Goal: Navigation & Orientation: Find specific page/section

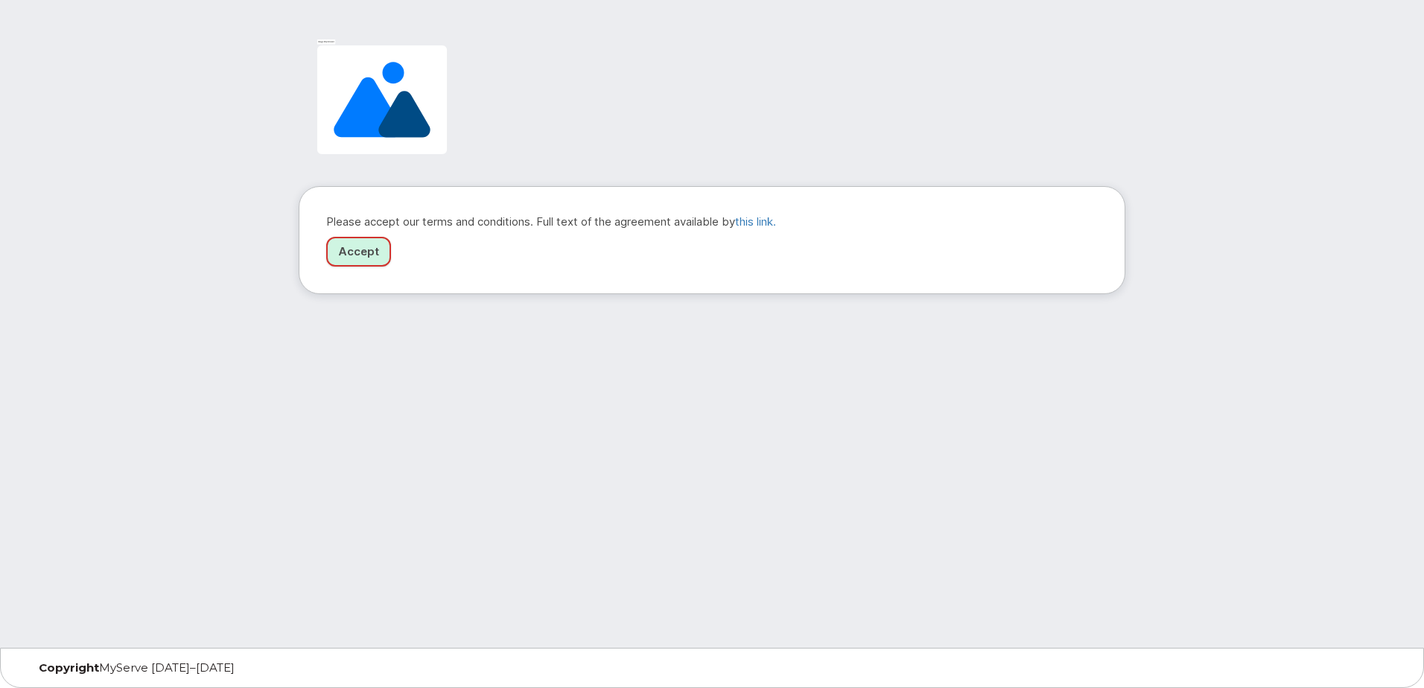
click at [367, 255] on link "Accept" at bounding box center [358, 252] width 65 height 31
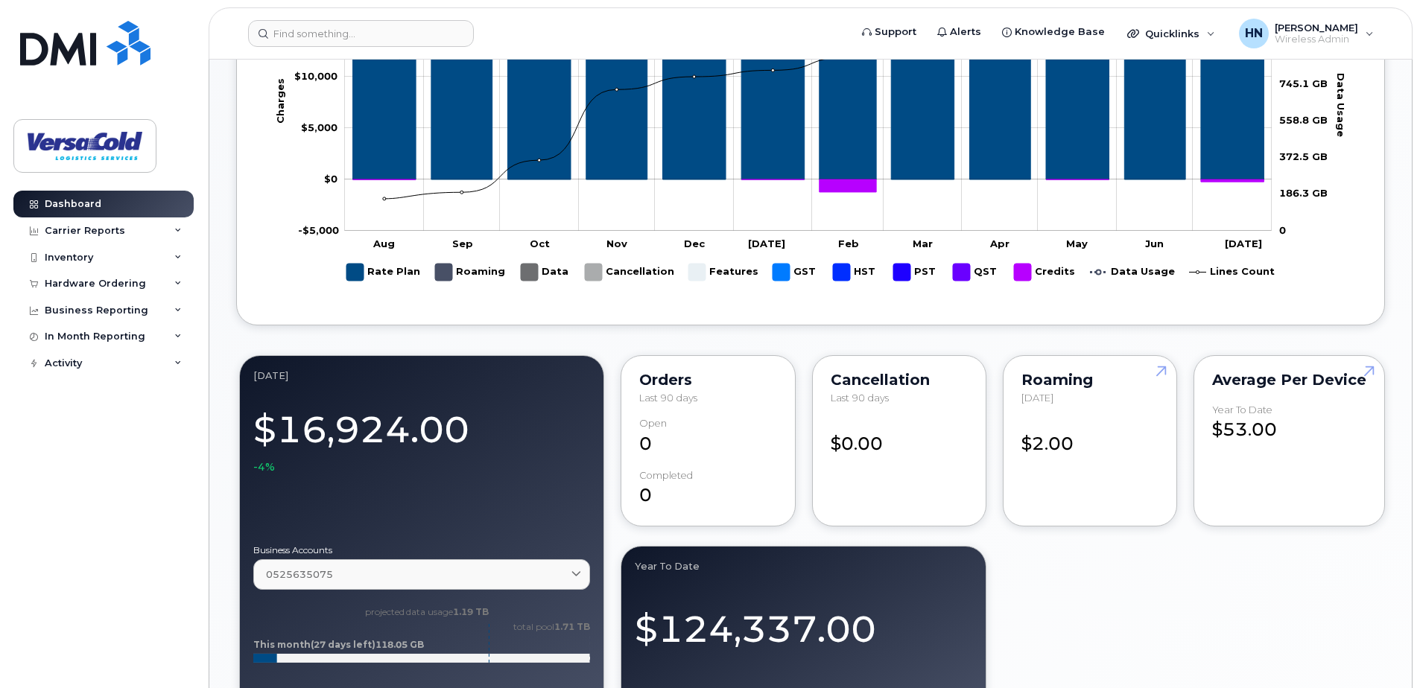
scroll to position [596, 0]
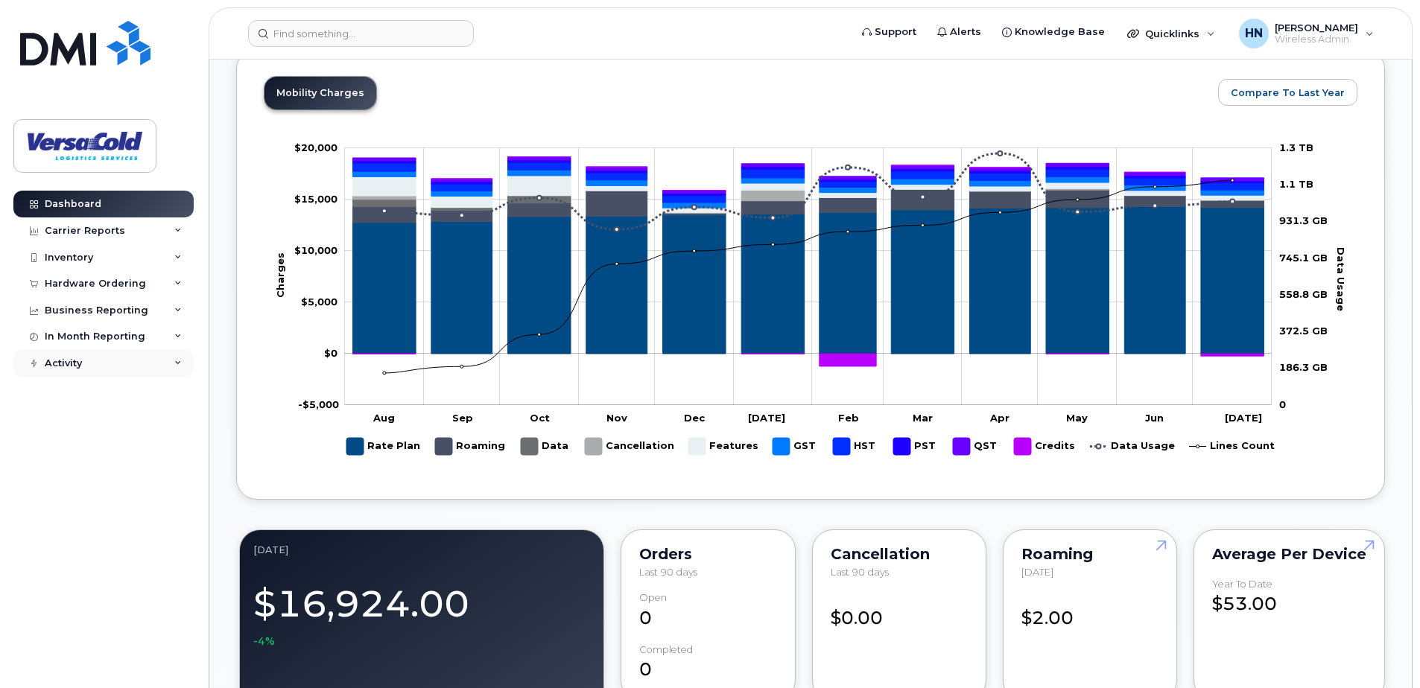
click at [114, 355] on div "Activity" at bounding box center [103, 363] width 180 height 27
click at [174, 257] on div "Inventory" at bounding box center [103, 257] width 180 height 27
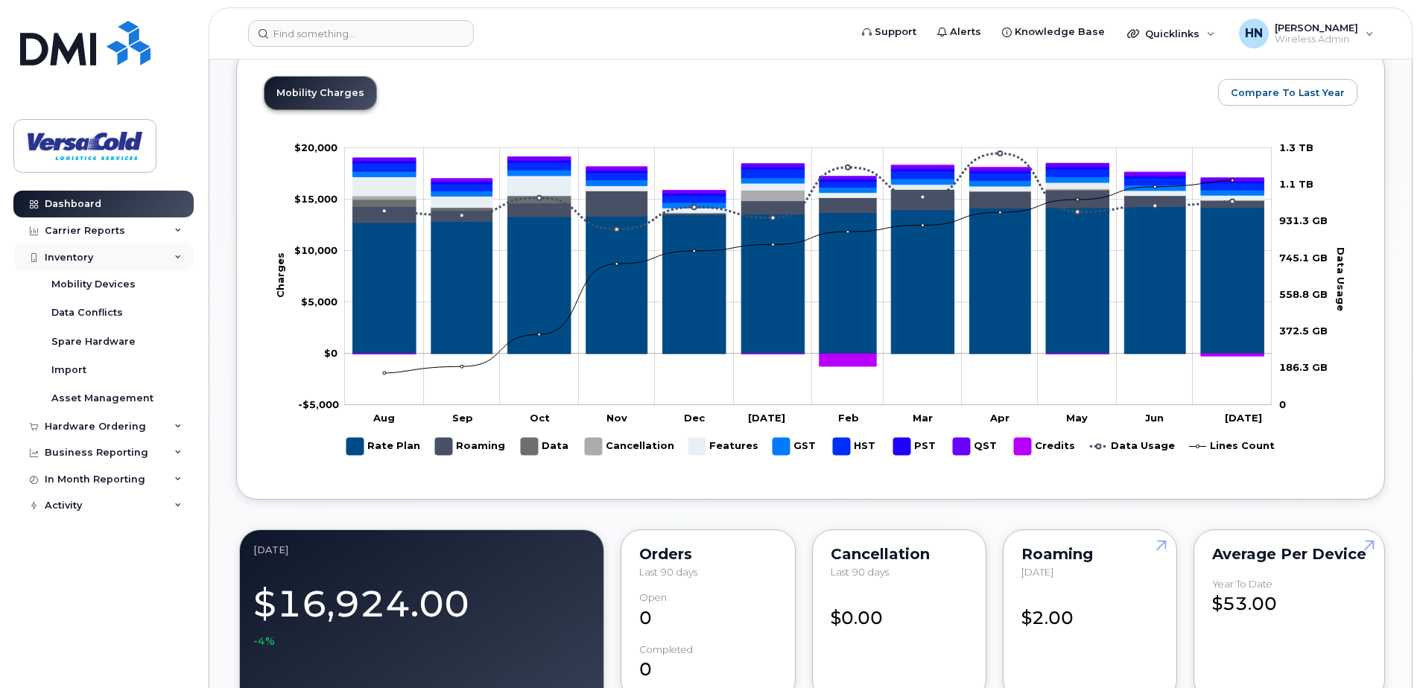
click at [174, 257] on div "Inventory" at bounding box center [103, 257] width 180 height 27
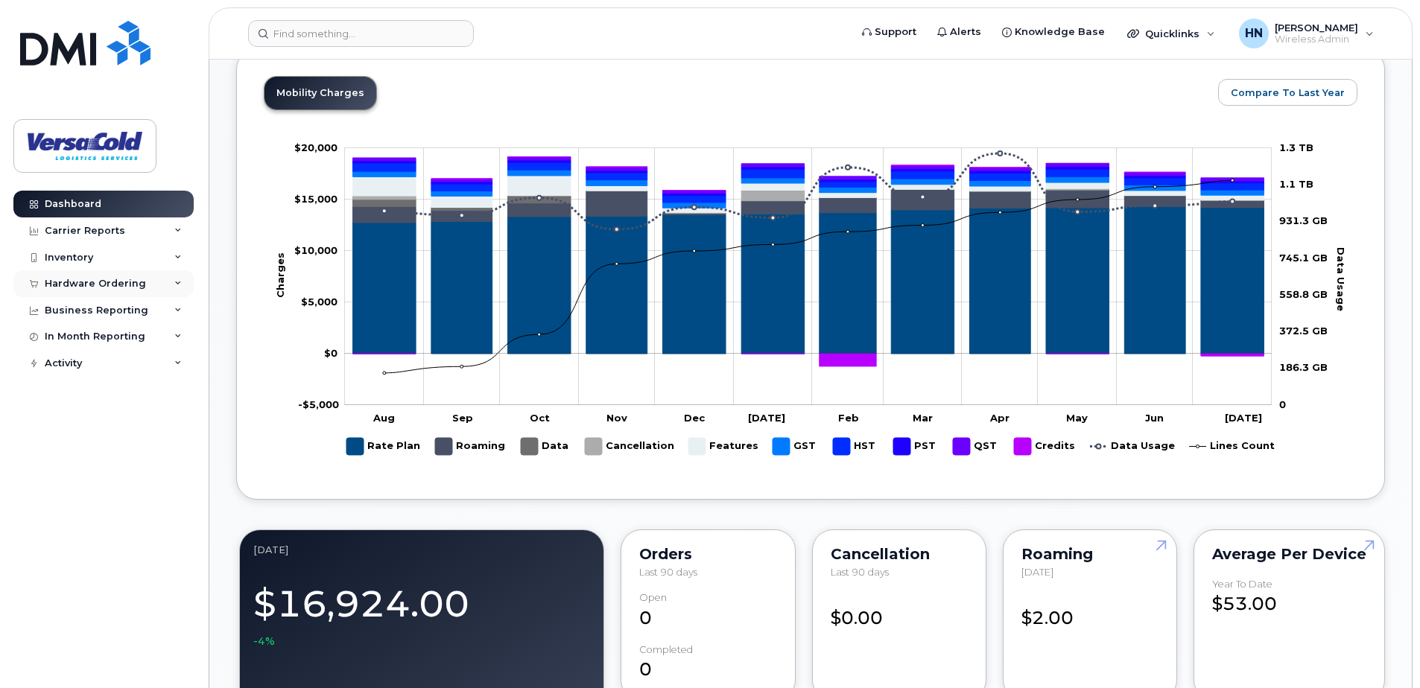
click at [176, 283] on icon at bounding box center [177, 283] width 7 height 7
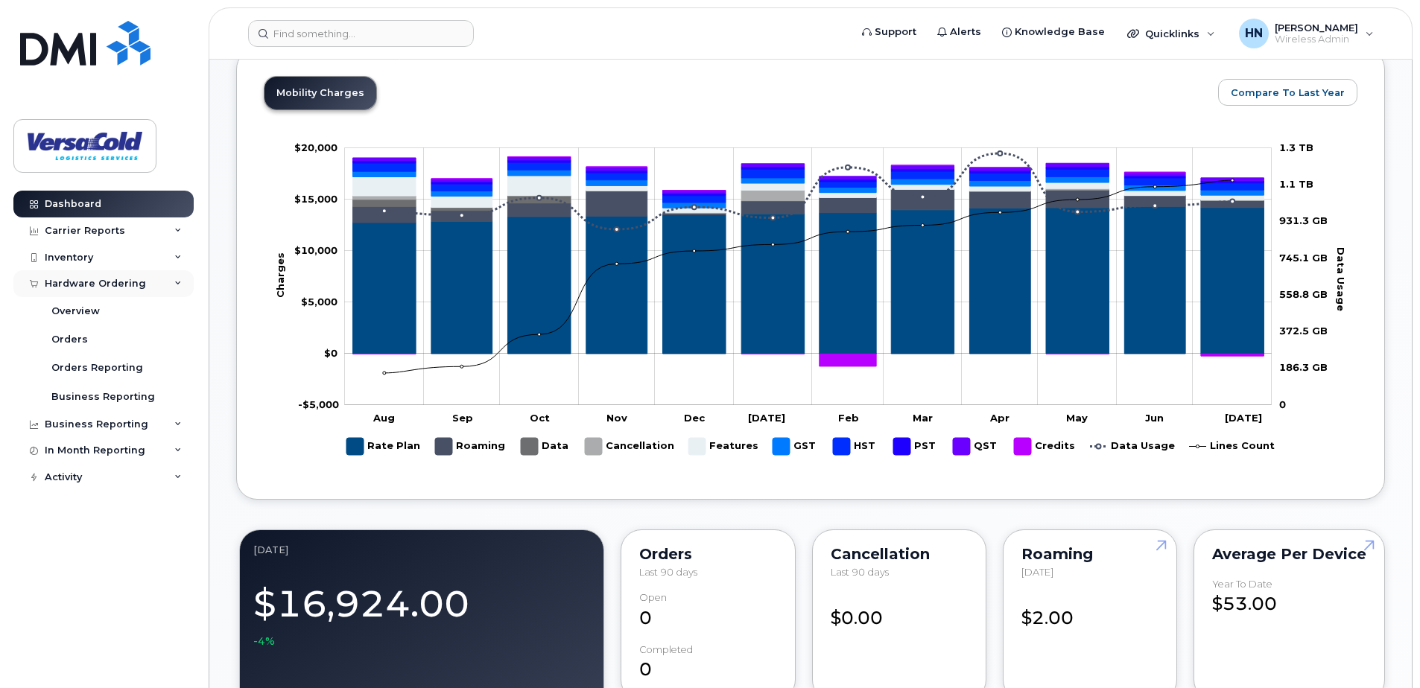
click at [176, 283] on icon at bounding box center [177, 283] width 7 height 7
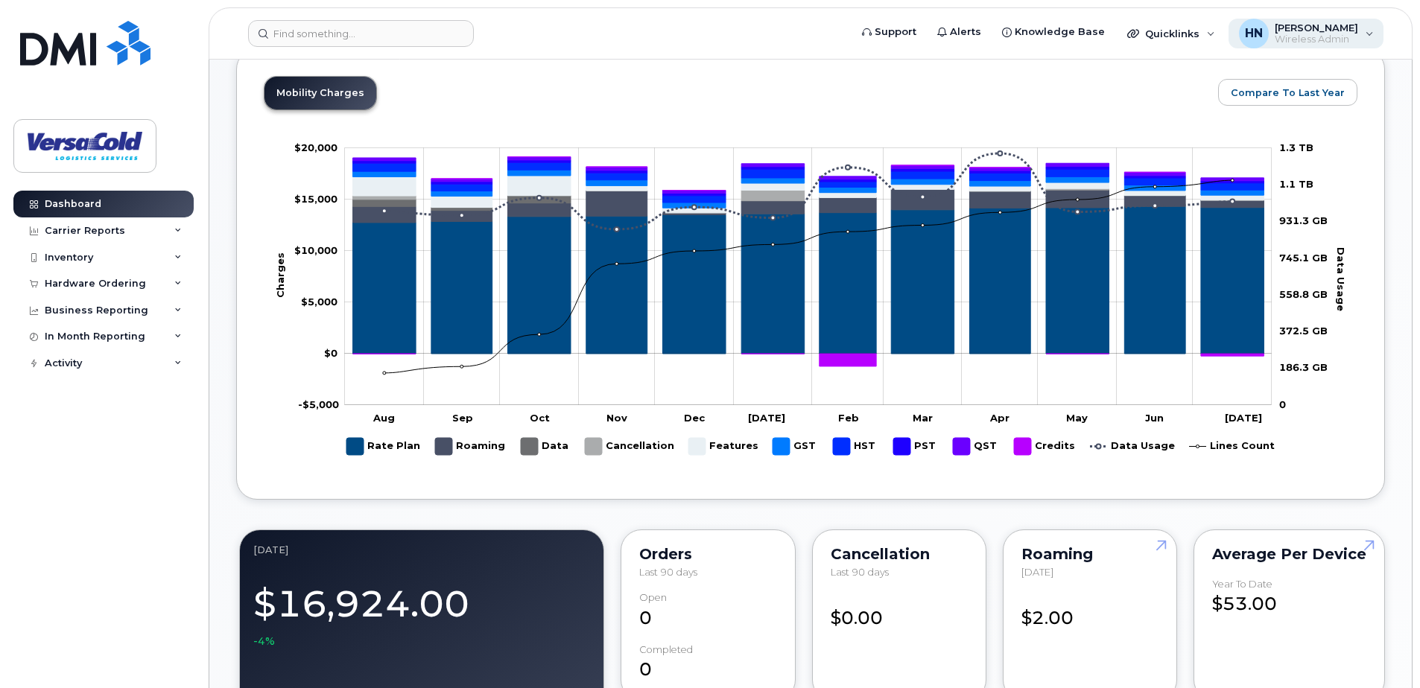
click at [1355, 35] on span "Wireless Admin" at bounding box center [1315, 40] width 83 height 12
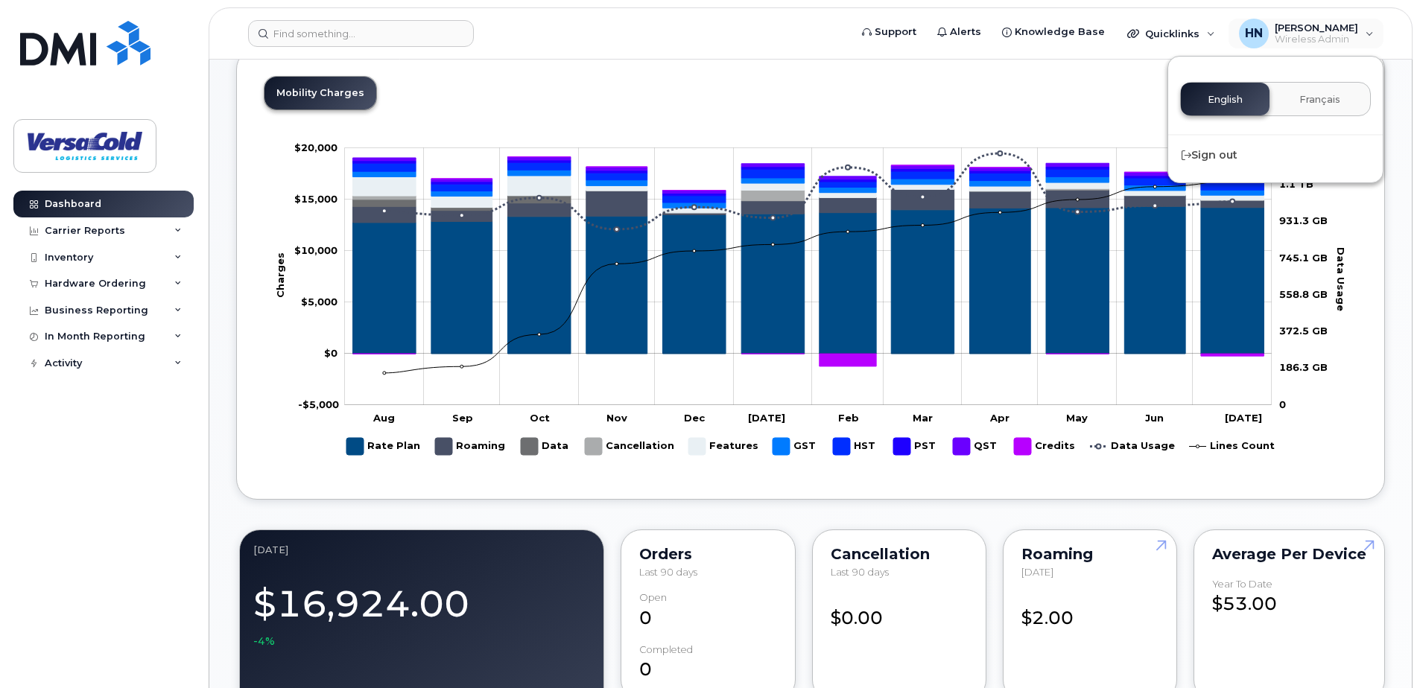
click at [1005, 108] on div "Mobility Charges Compare To Last Year Zoom Out Charges $10,000 -$6,000 -$4,000 …" at bounding box center [810, 274] width 1093 height 396
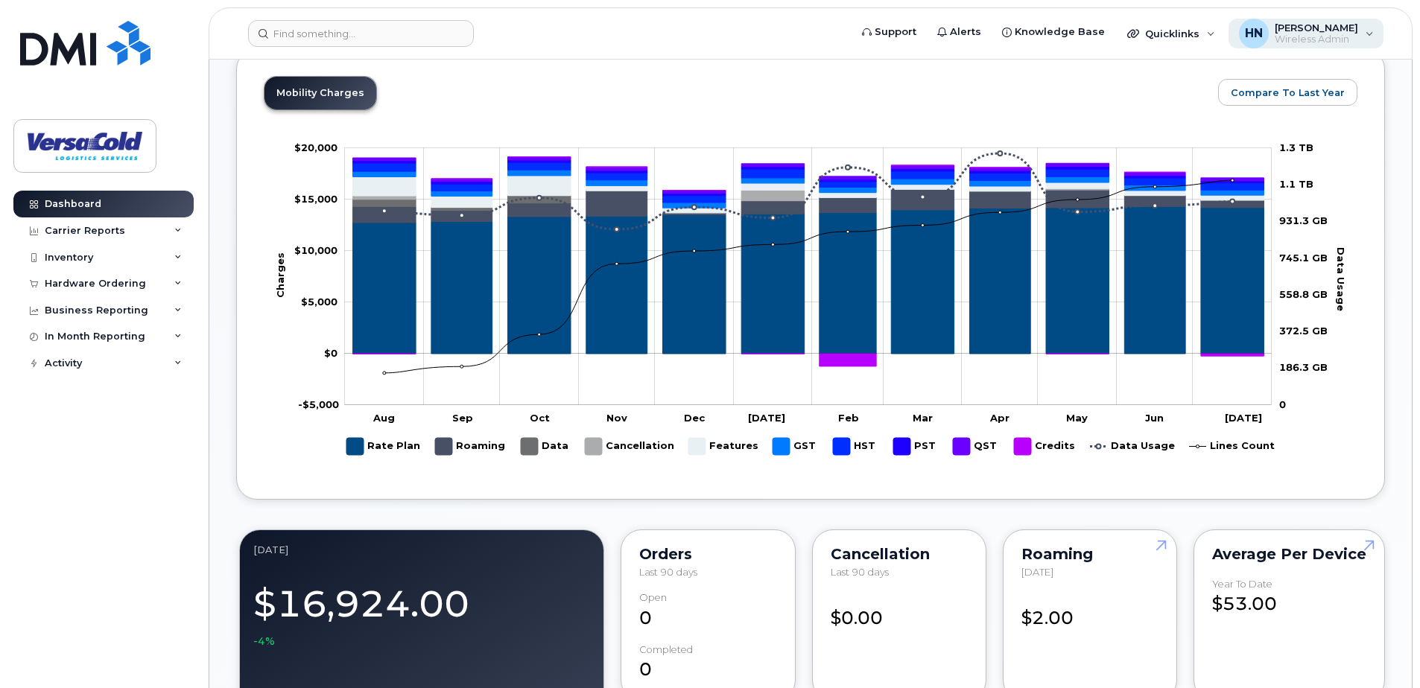
click at [1326, 33] on span "[PERSON_NAME]" at bounding box center [1315, 28] width 83 height 12
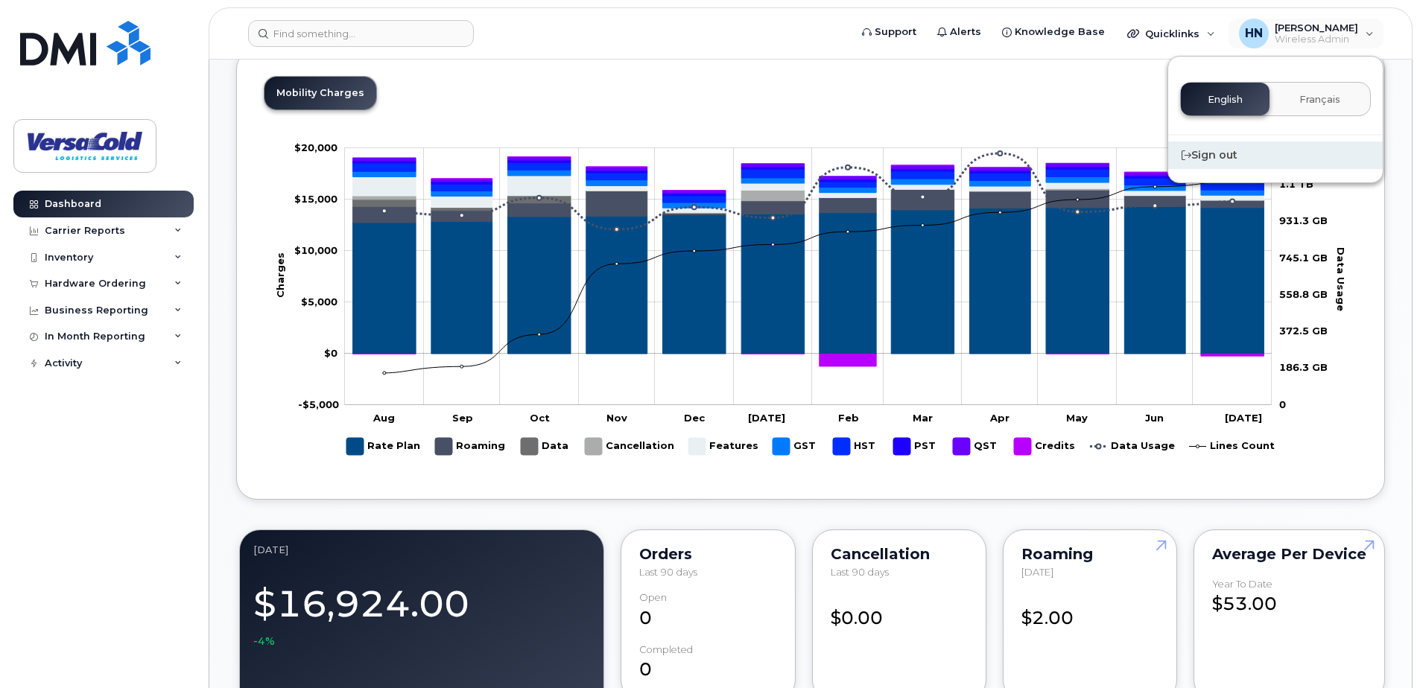
click at [1213, 156] on div "Sign out" at bounding box center [1275, 156] width 215 height 28
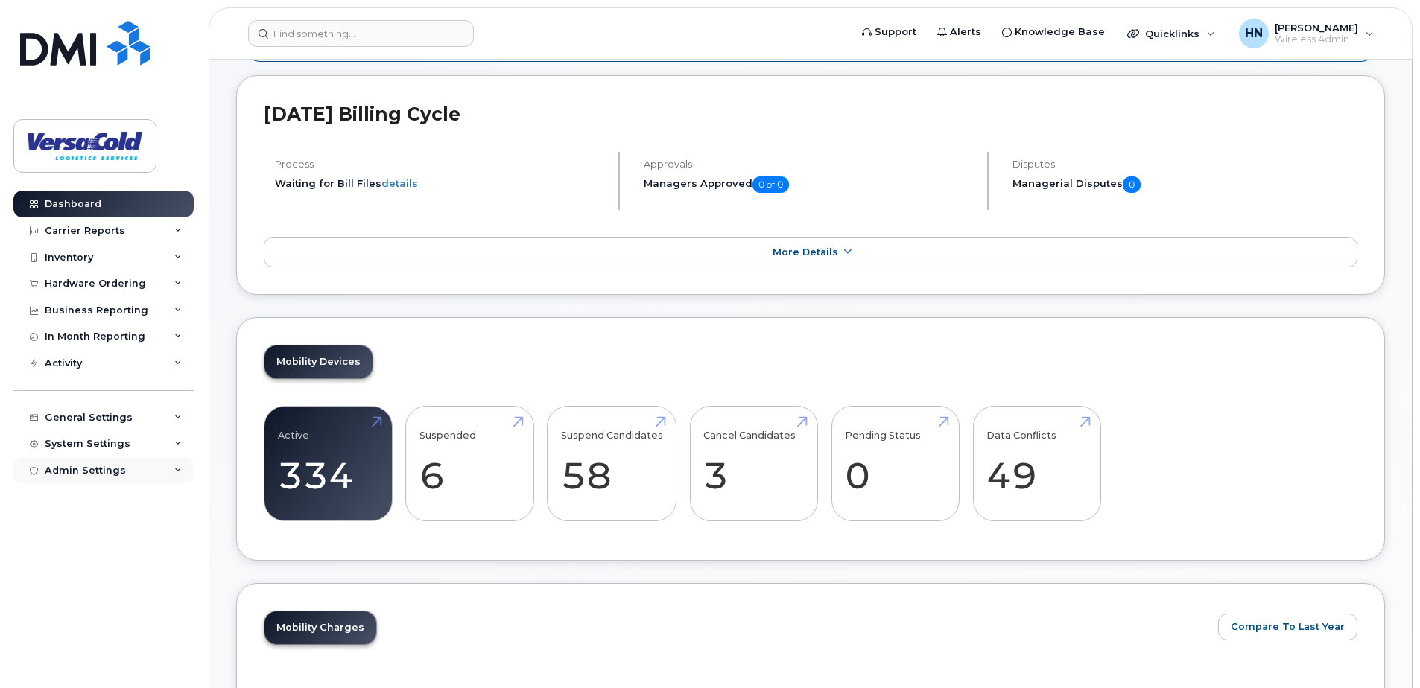
scroll to position [149, 0]
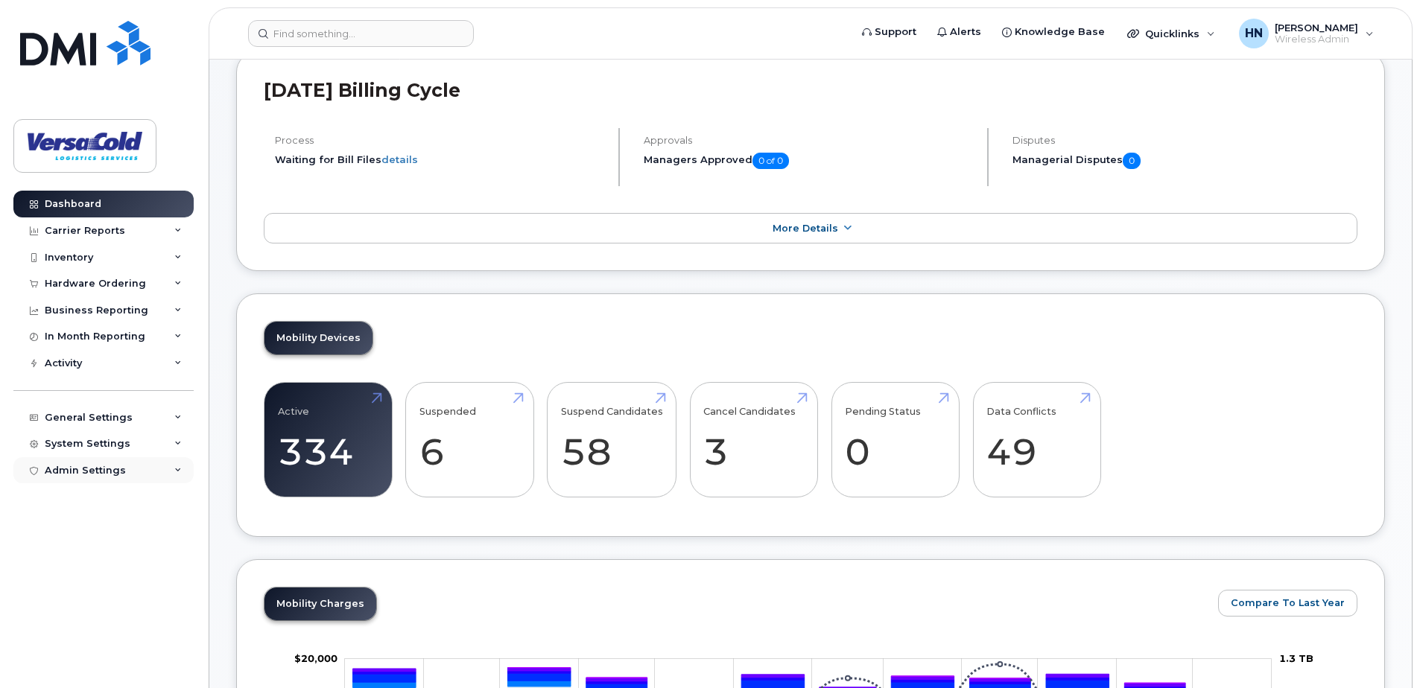
click at [137, 470] on div "Admin Settings" at bounding box center [103, 470] width 180 height 27
click at [138, 470] on div "Admin Settings" at bounding box center [103, 470] width 180 height 27
click at [139, 439] on div "System Settings" at bounding box center [103, 444] width 180 height 27
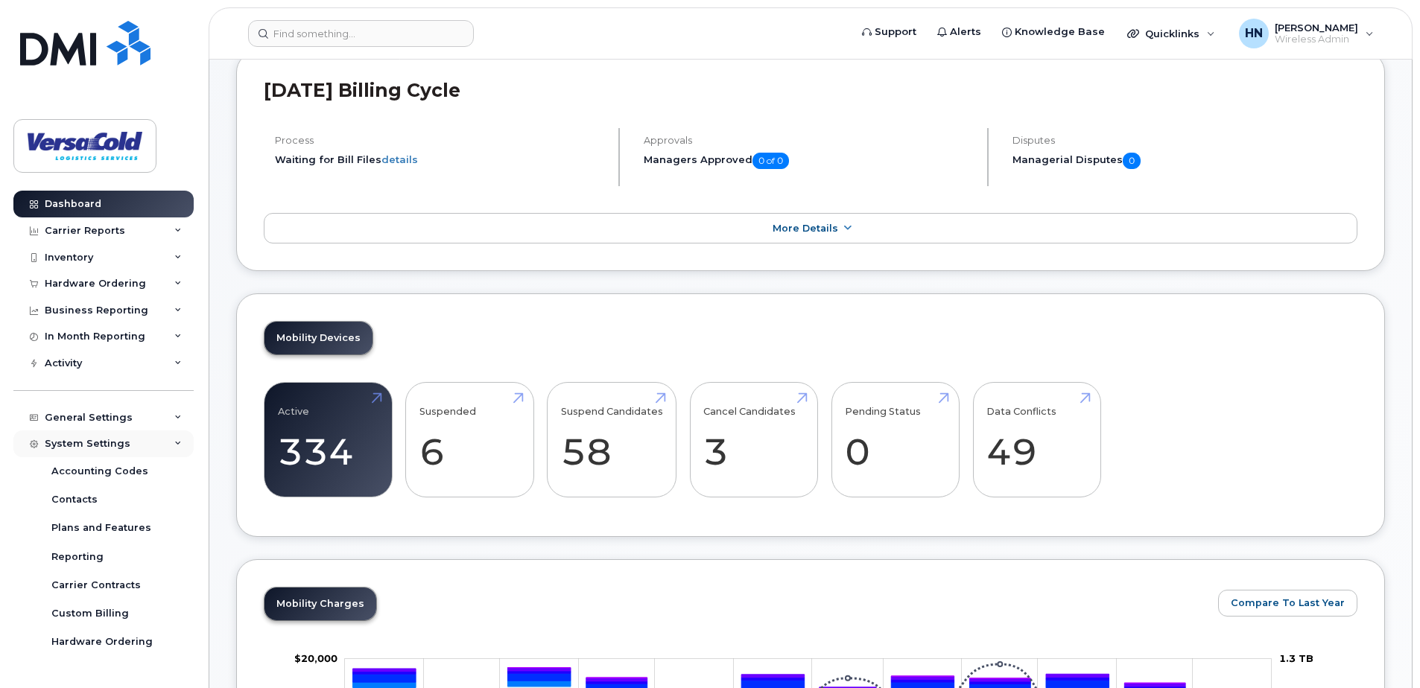
click at [140, 441] on div "System Settings" at bounding box center [103, 444] width 180 height 27
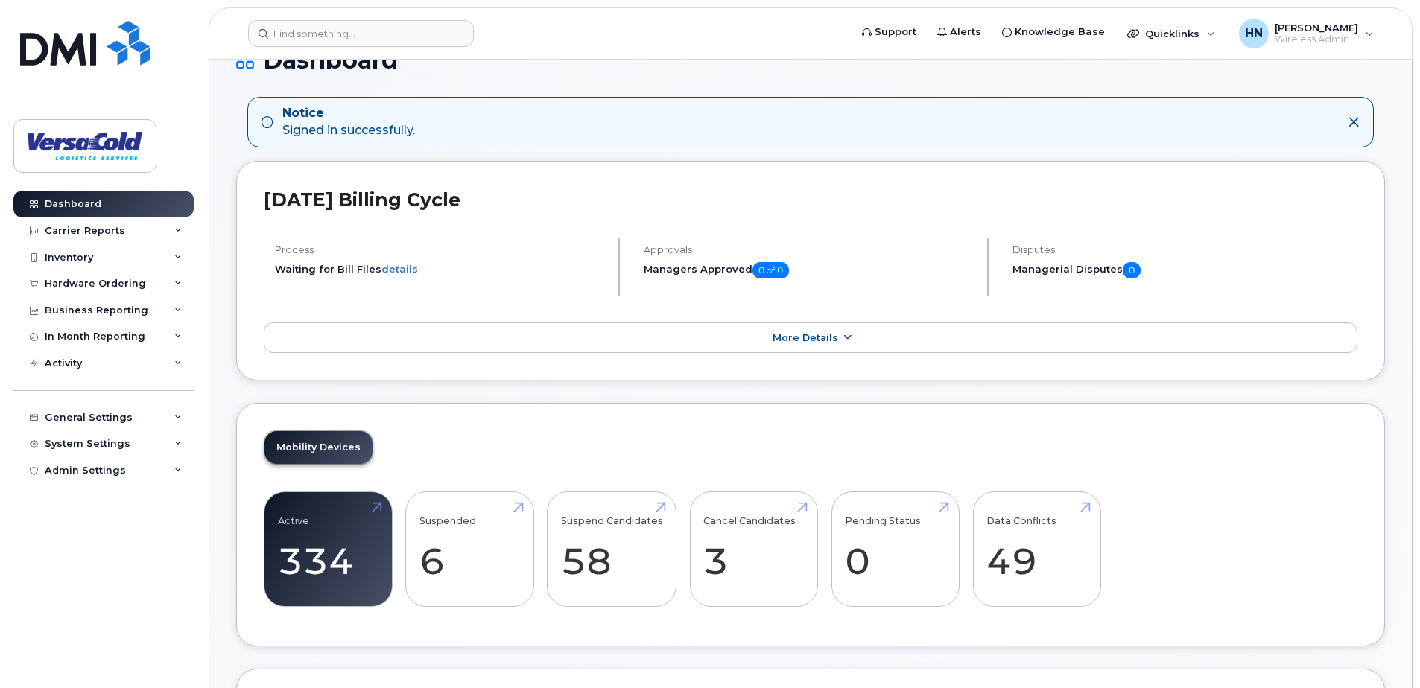
scroll to position [0, 0]
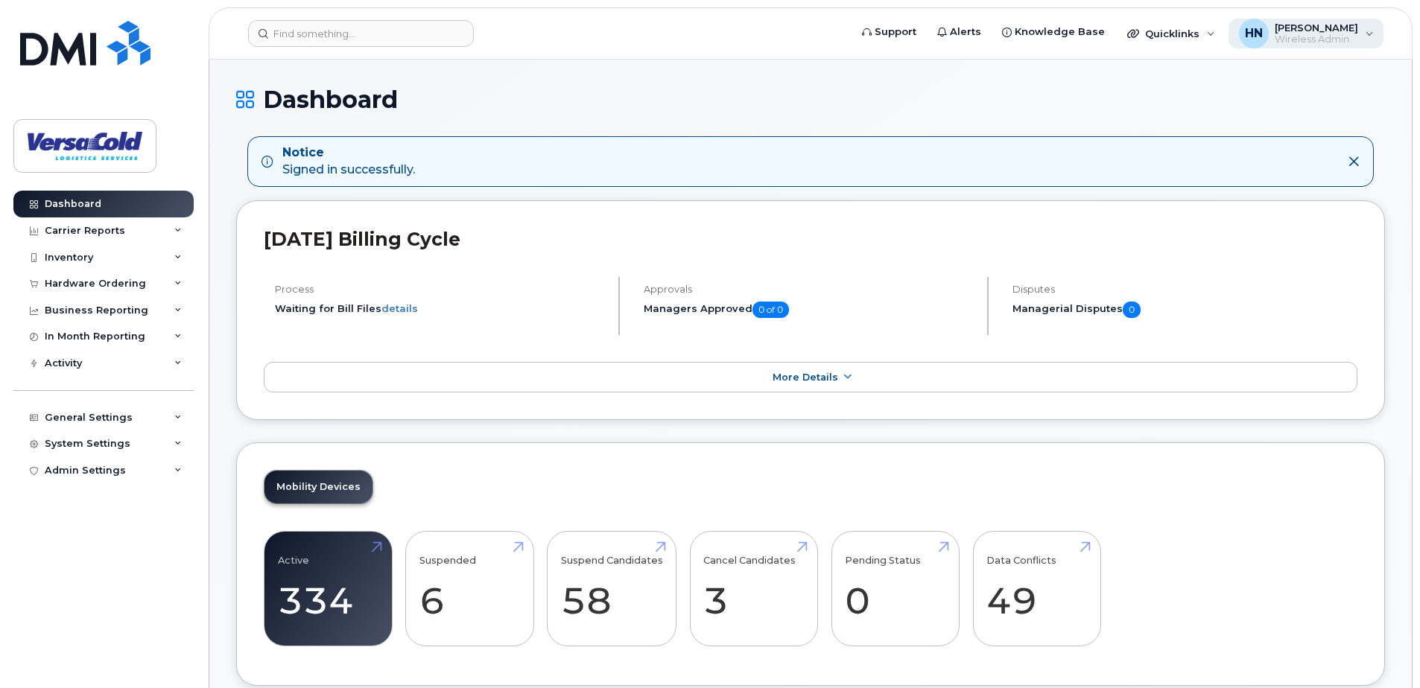
click at [1323, 34] on span "Wireless Admin" at bounding box center [1315, 40] width 83 height 12
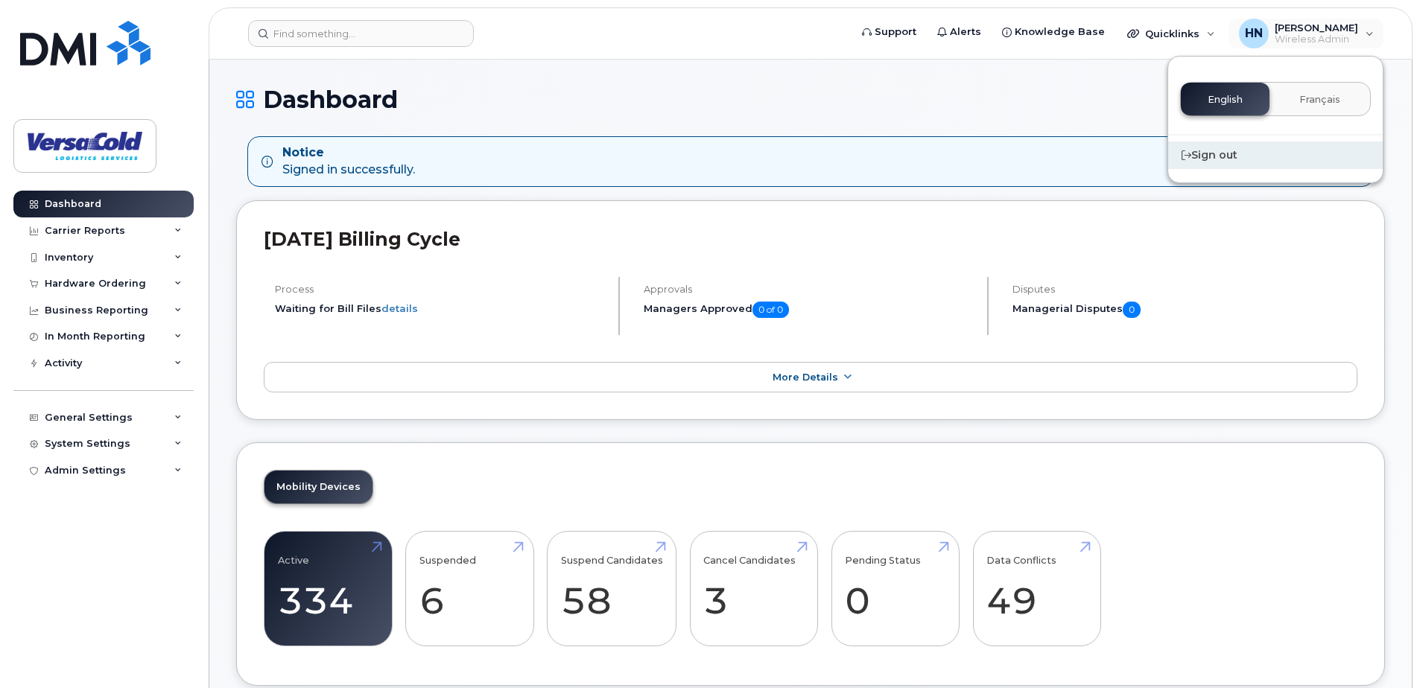
click at [1213, 156] on div "Sign out" at bounding box center [1275, 156] width 215 height 28
